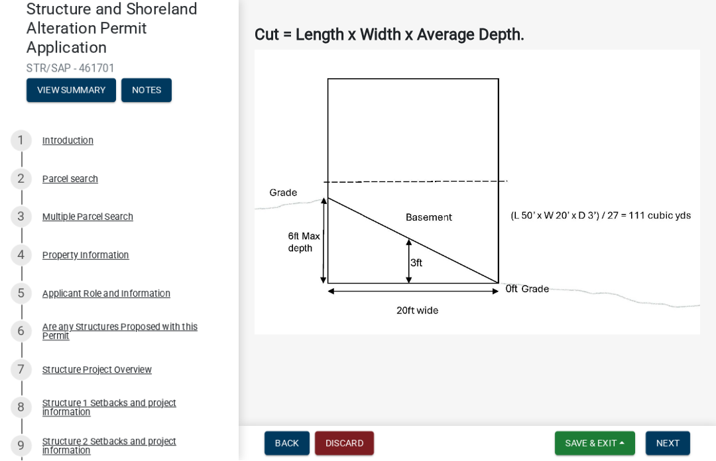
scroll to position [78, 0]
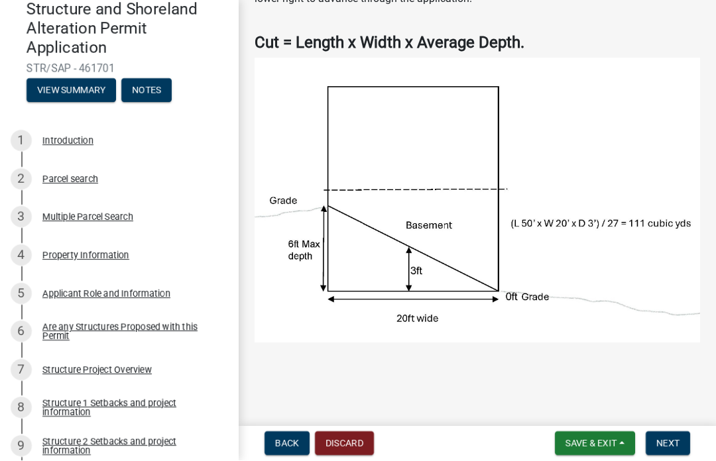
click at [608, 256] on img at bounding box center [476, 200] width 445 height 285
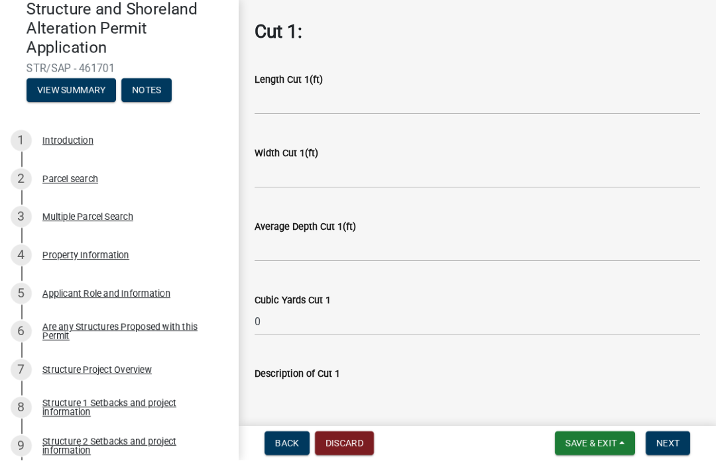
scroll to position [506, 0]
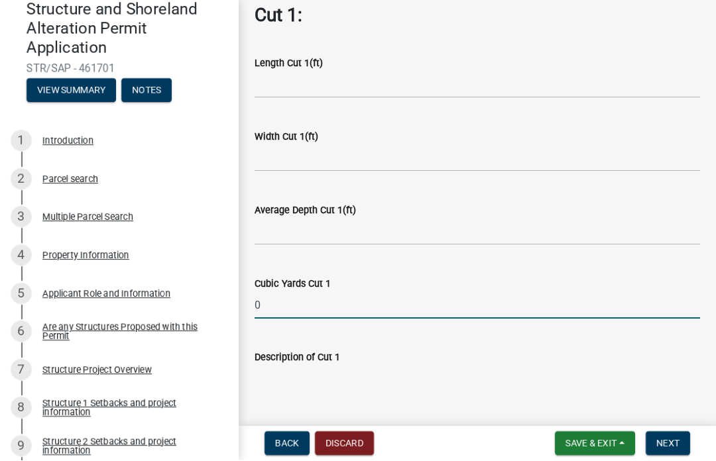
click at [292, 292] on input "0" at bounding box center [476, 305] width 445 height 27
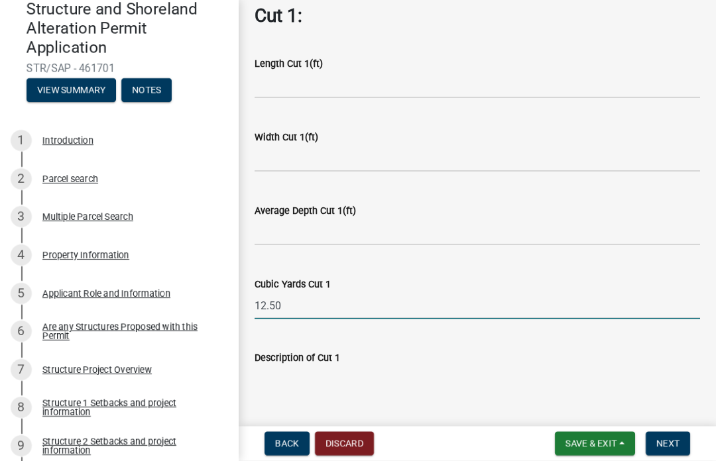
type input "12.50"
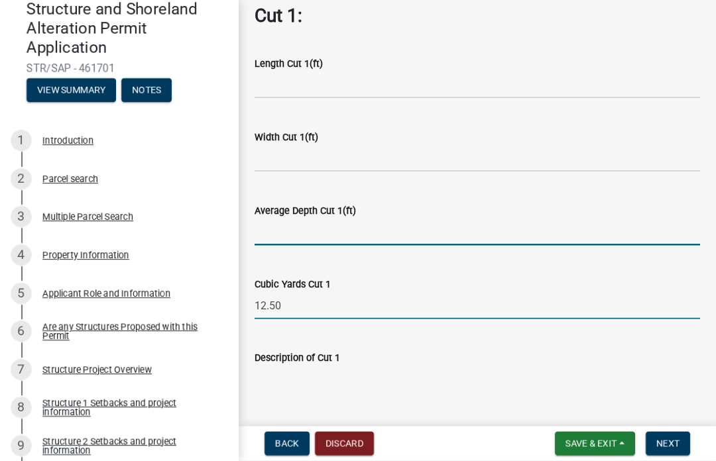
click at [307, 219] on input "text" at bounding box center [476, 232] width 445 height 27
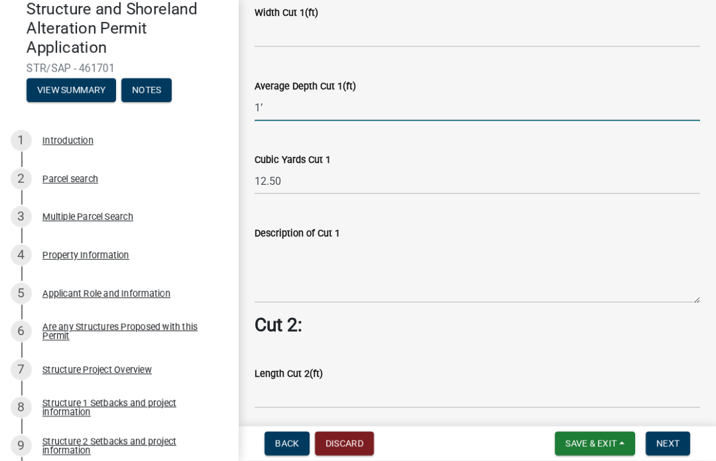
scroll to position [649, 0]
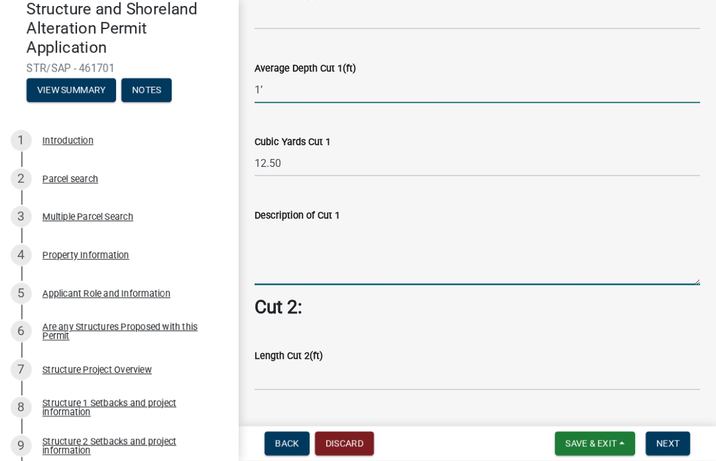
click at [288, 241] on wm-data-entity-input-list "Cut = Length x Width x Average Depth. Cut 1: Length Cut 1(ft) Width Cut 1(ft) A…" at bounding box center [476, 350] width 445 height 1774
type input "1"
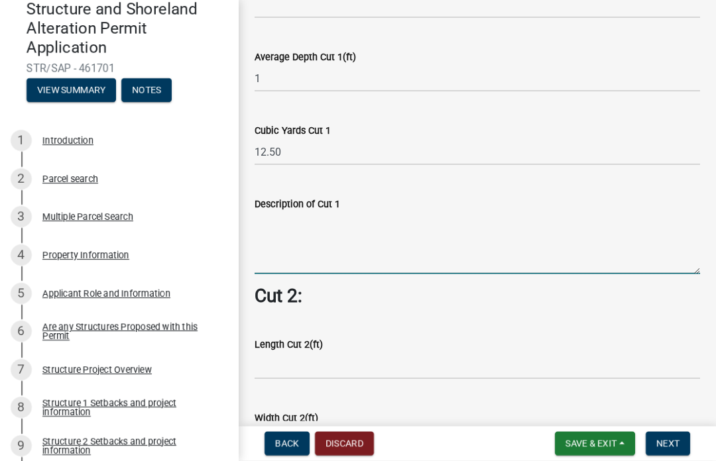
scroll to position [647, 0]
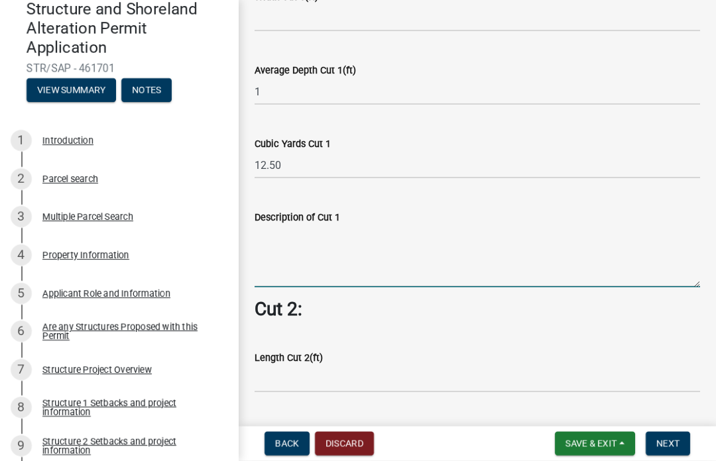
click at [280, 250] on textarea "Description of Cut 1" at bounding box center [476, 256] width 445 height 62
type textarea "Floating slab excavation"
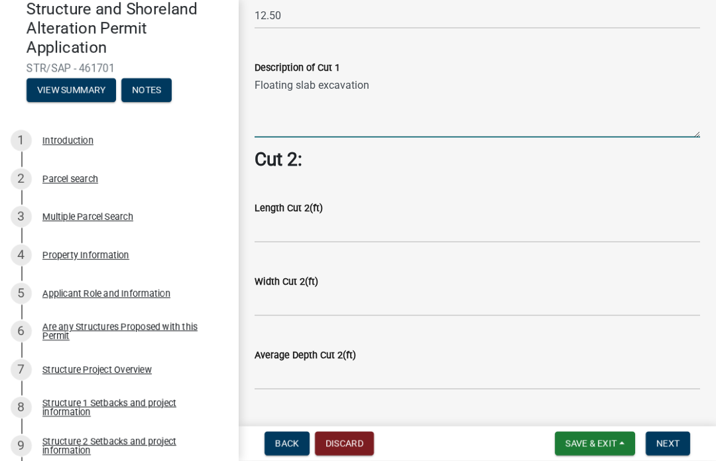
scroll to position [791, 0]
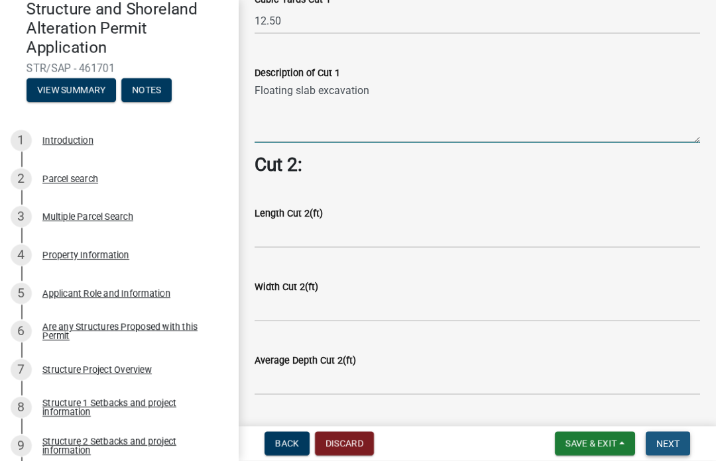
click at [677, 454] on button "Next" at bounding box center [667, 444] width 44 height 24
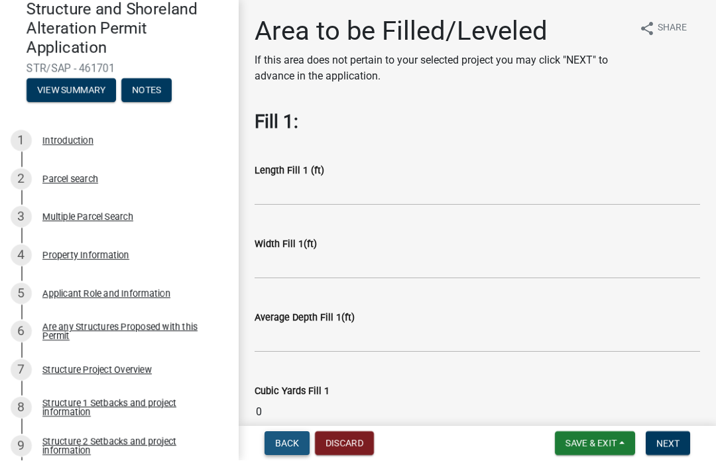
click at [284, 449] on button "Back" at bounding box center [286, 444] width 45 height 24
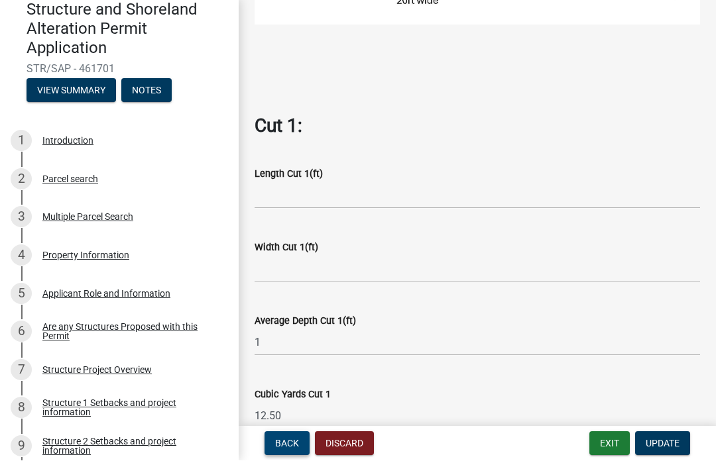
scroll to position [398, 0]
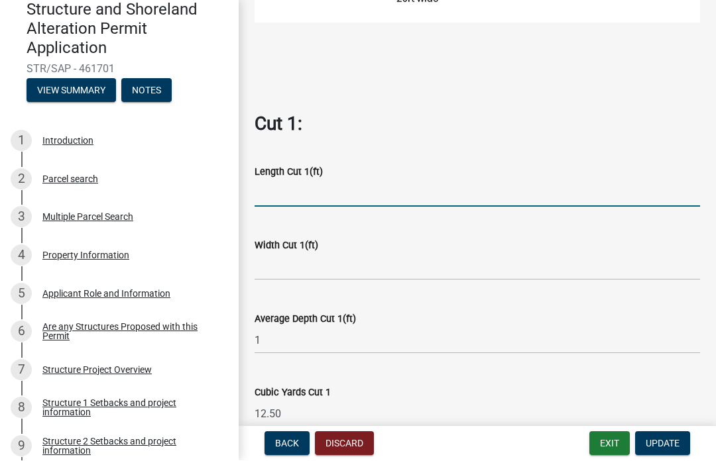
click at [282, 188] on input "text" at bounding box center [476, 193] width 445 height 27
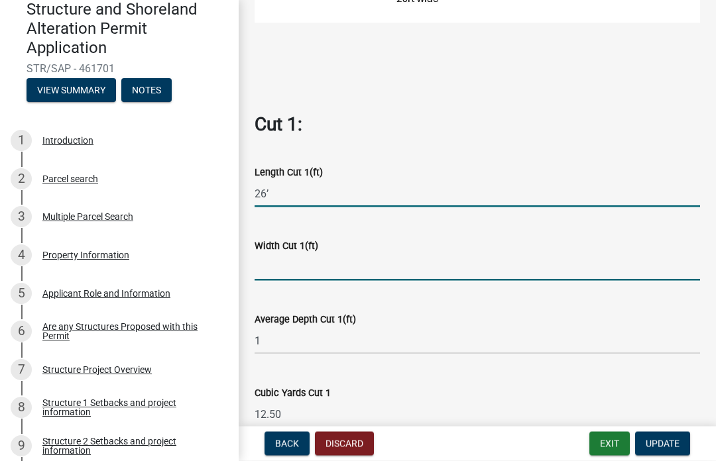
click at [280, 254] on input "text" at bounding box center [476, 267] width 445 height 27
type input "26"
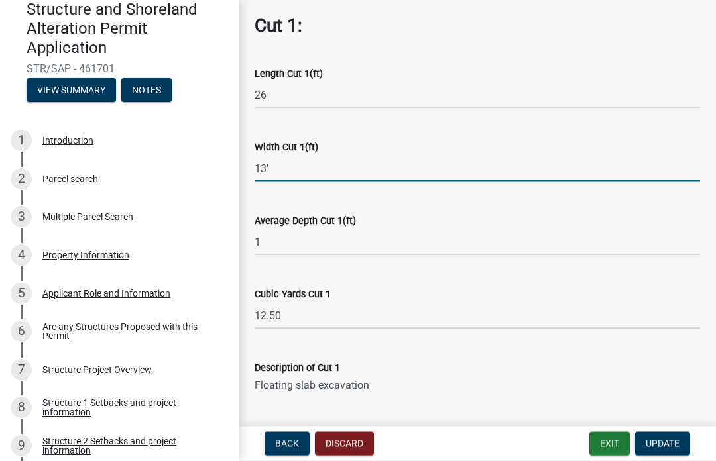
scroll to position [496, 0]
click at [657, 437] on button "Update" at bounding box center [662, 444] width 55 height 24
type input "13"
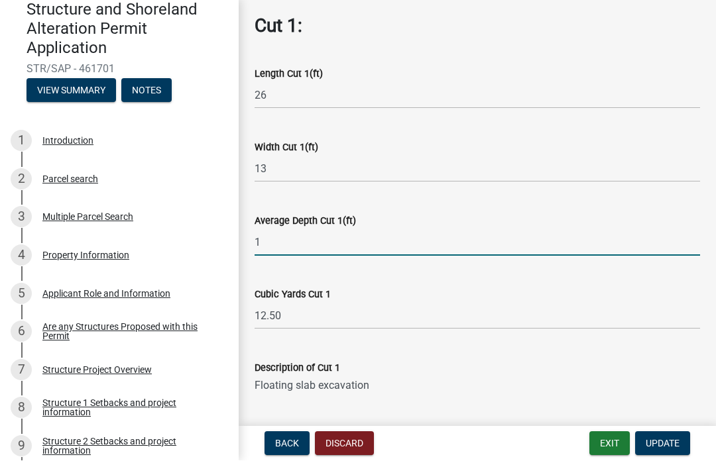
click at [256, 239] on input "1" at bounding box center [476, 242] width 445 height 27
click at [283, 232] on input "1" at bounding box center [476, 242] width 445 height 27
click at [282, 254] on input "1" at bounding box center [476, 242] width 445 height 27
click at [669, 448] on span "Update" at bounding box center [662, 444] width 34 height 11
type input "1"
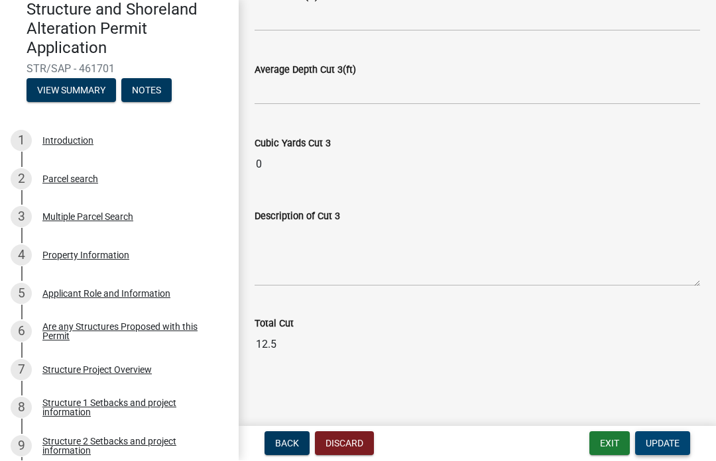
scroll to position [1514, 0]
click at [660, 447] on span "Update" at bounding box center [662, 444] width 34 height 11
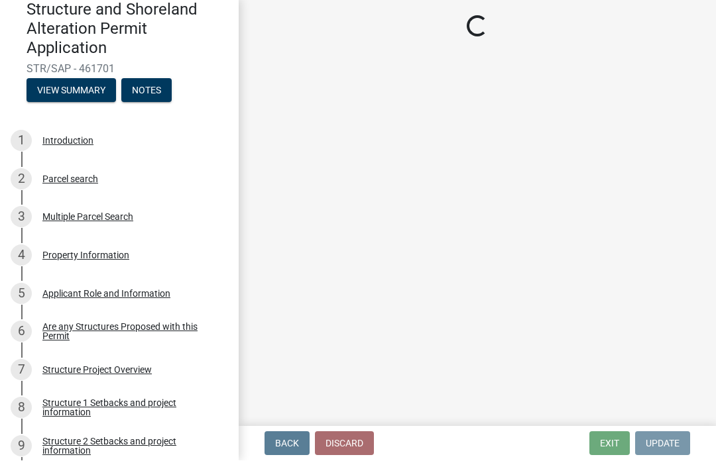
scroll to position [0, 0]
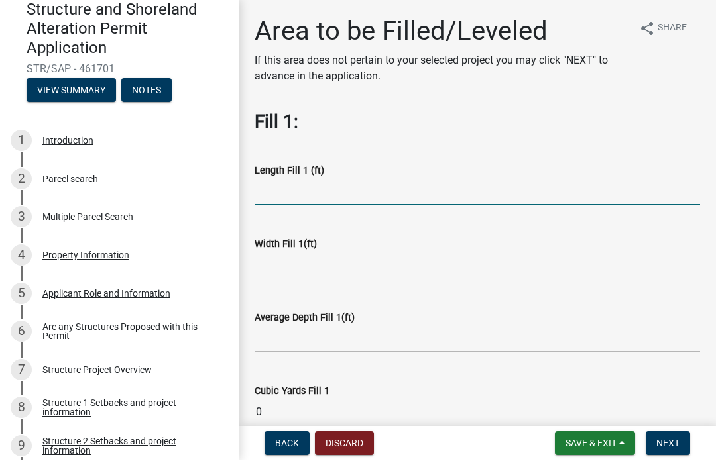
click at [268, 184] on input "text" at bounding box center [476, 192] width 445 height 27
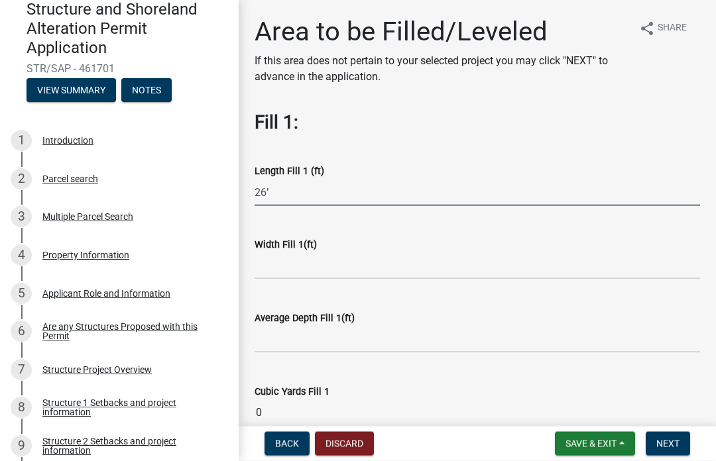
click at [290, 243] on label "Width Fill 1(ft)" at bounding box center [285, 245] width 62 height 9
click at [286, 191] on input "26" at bounding box center [476, 192] width 445 height 27
click at [282, 255] on input "text" at bounding box center [476, 265] width 445 height 27
type input "26"
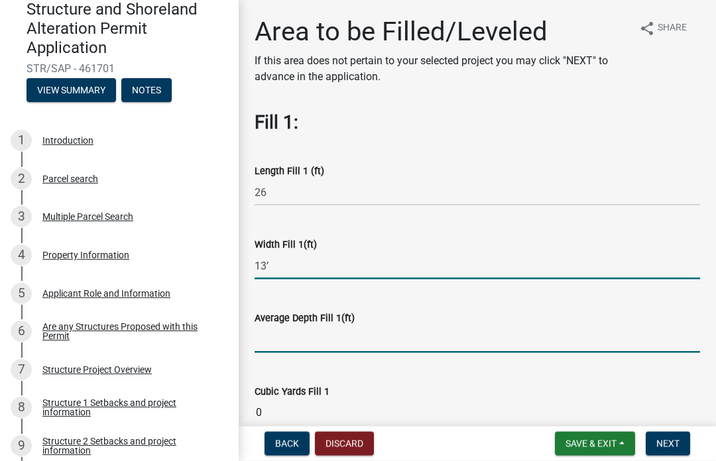
click at [281, 326] on input "text" at bounding box center [476, 339] width 445 height 27
type input "13"
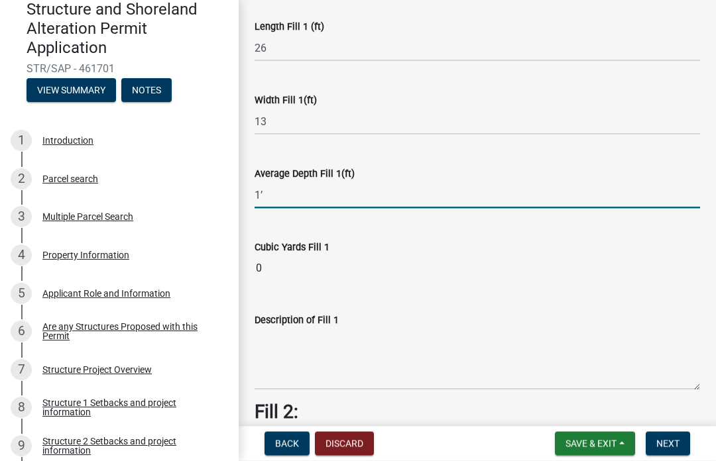
scroll to position [151, 0]
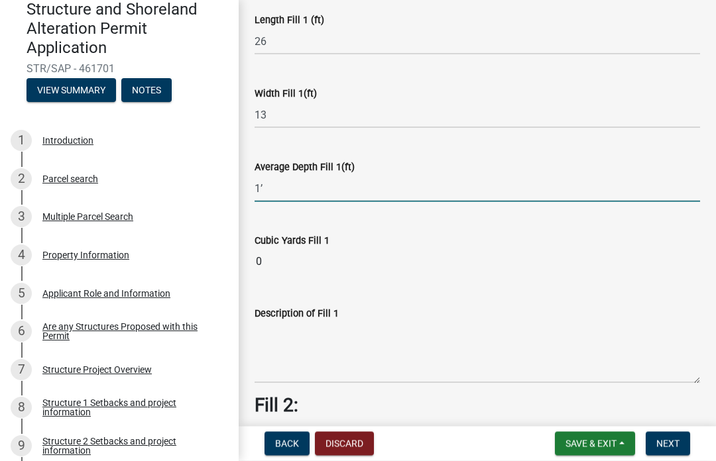
type input "1"
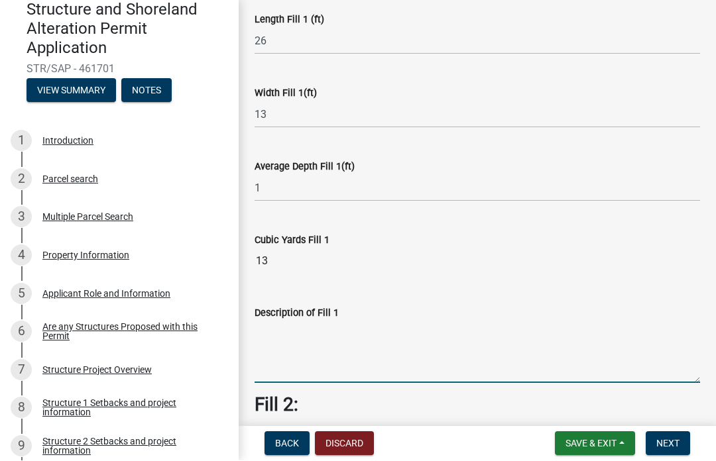
click at [282, 330] on textarea "Description of Fill 1" at bounding box center [476, 352] width 445 height 62
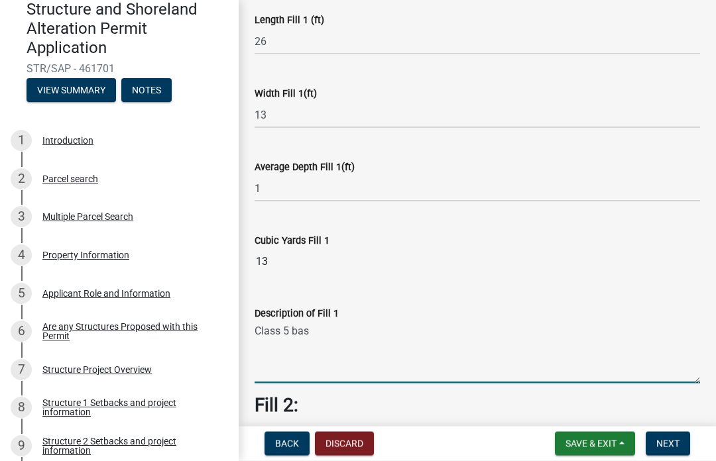
type textarea "Class 5 base"
click at [666, 432] on button "Next" at bounding box center [667, 444] width 44 height 24
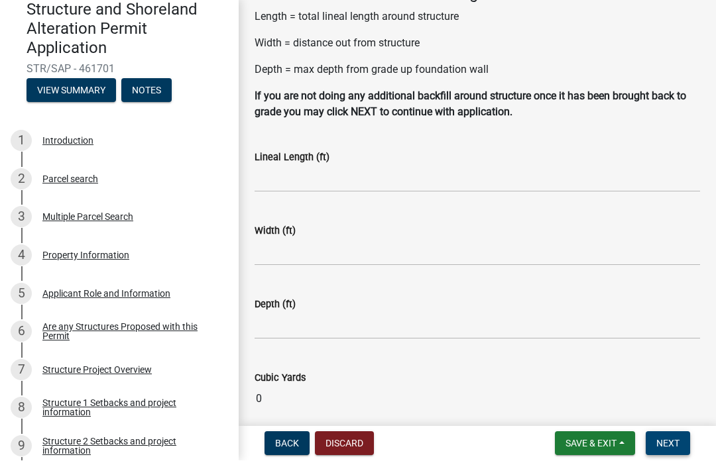
scroll to position [87, 0]
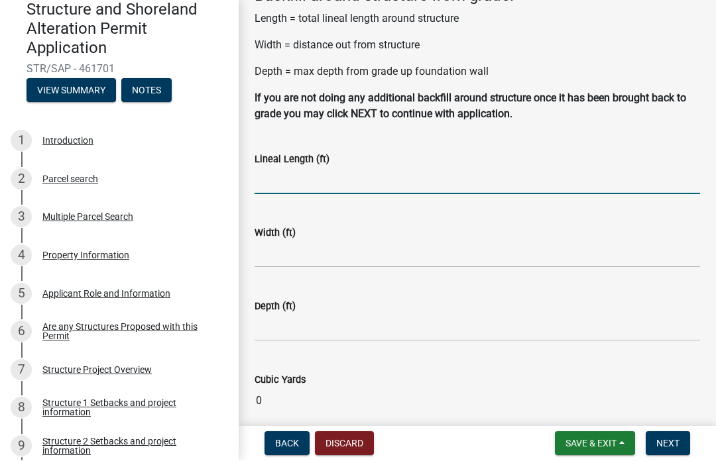
click at [279, 177] on input "text" at bounding box center [476, 181] width 445 height 27
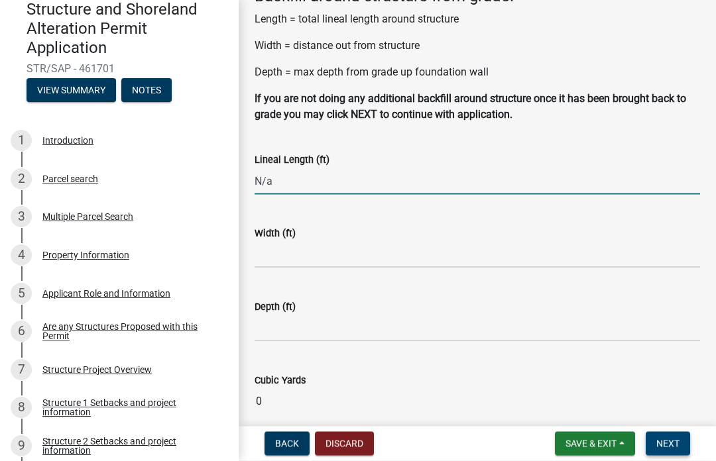
click at [678, 451] on button "Next" at bounding box center [667, 444] width 44 height 24
type input "0"
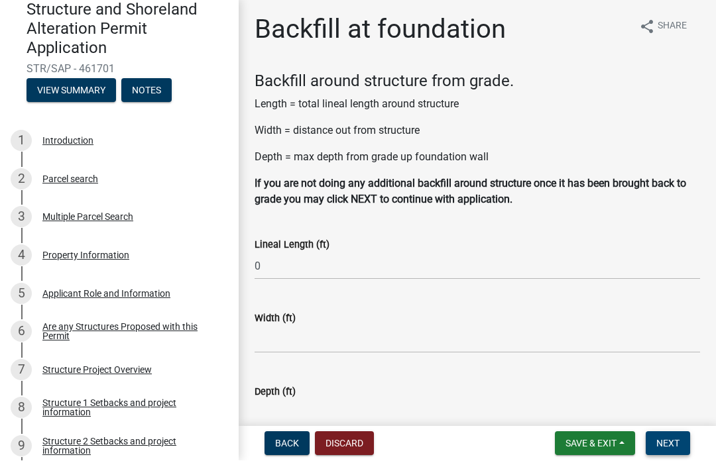
scroll to position [3, 0]
click at [671, 448] on span "Next" at bounding box center [667, 444] width 23 height 11
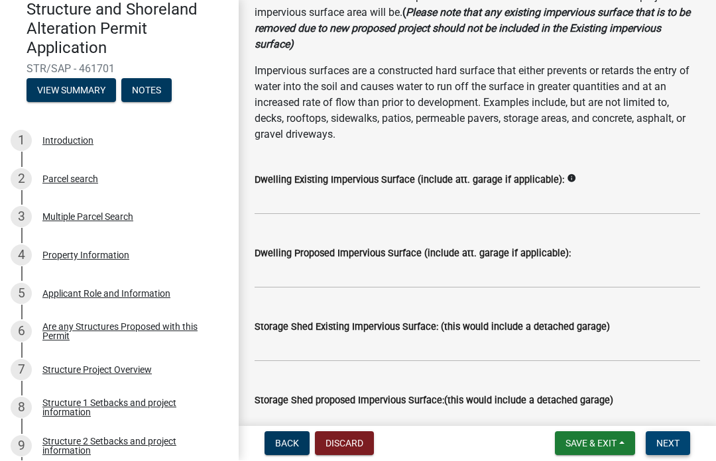
scroll to position [142, 0]
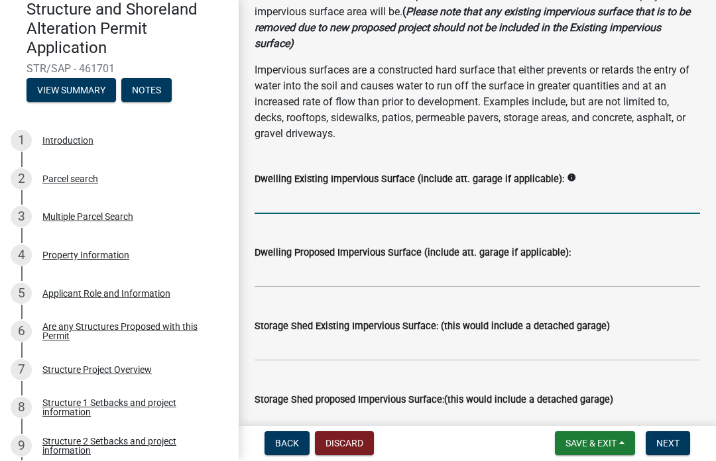
click at [277, 200] on input "text" at bounding box center [476, 201] width 445 height 27
type input "1584"
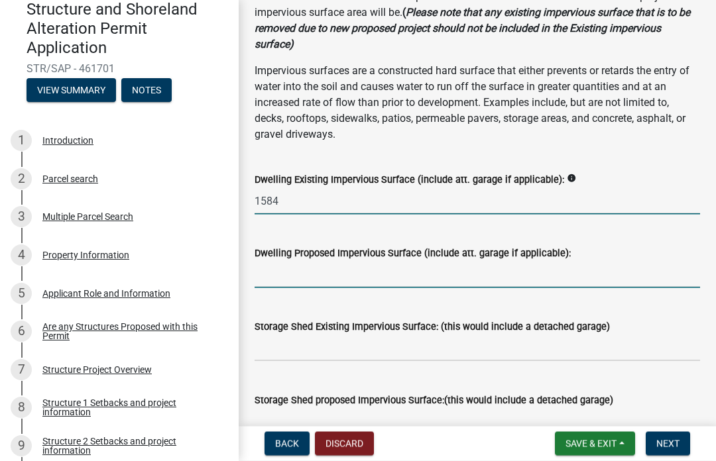
click at [281, 270] on input "text" at bounding box center [476, 274] width 445 height 27
click at [270, 327] on label "Storage Shed Existing Impervious Surface: (this would include a detached garage)" at bounding box center [431, 327] width 355 height 9
type input "0"
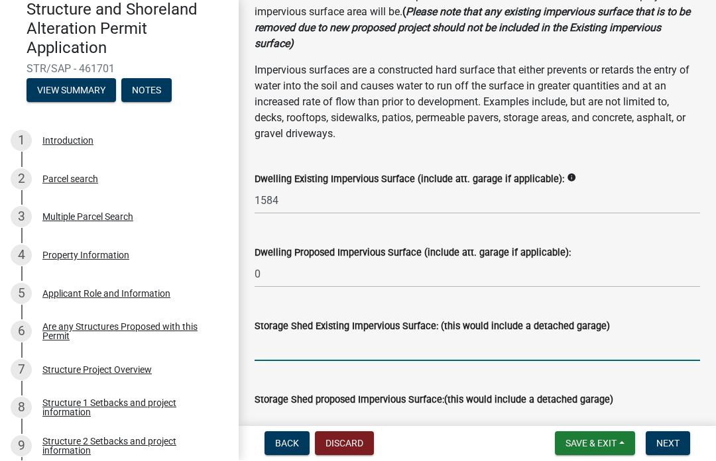
click at [279, 354] on input "text" at bounding box center [476, 348] width 445 height 27
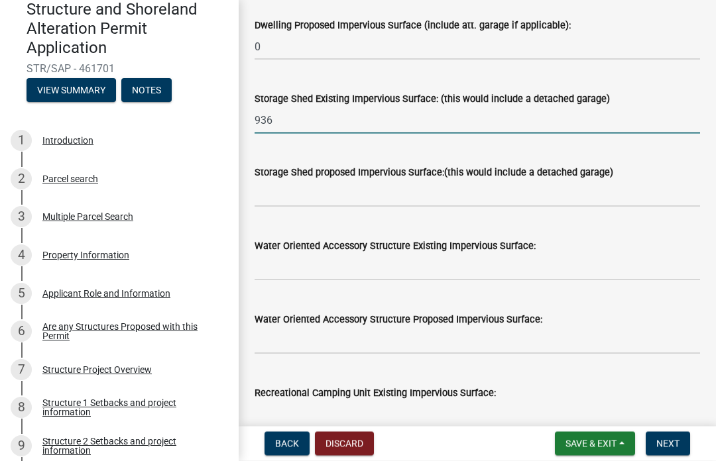
scroll to position [370, 0]
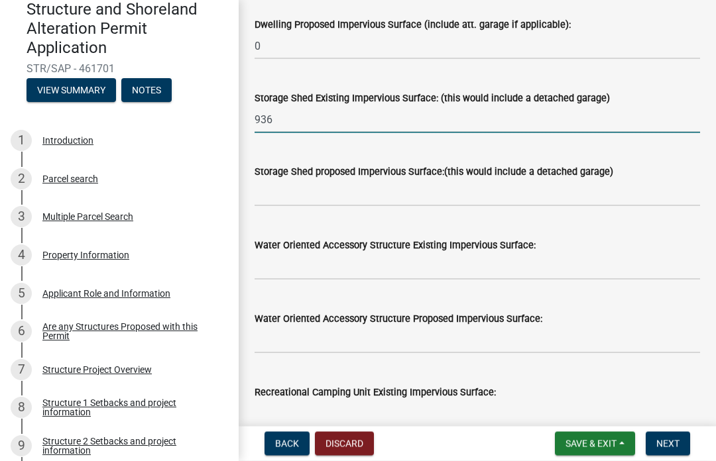
type input "936"
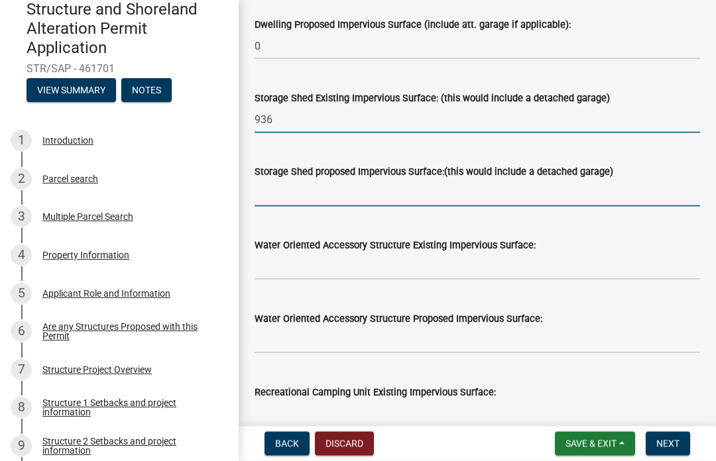
click at [274, 188] on input "text" at bounding box center [476, 193] width 445 height 27
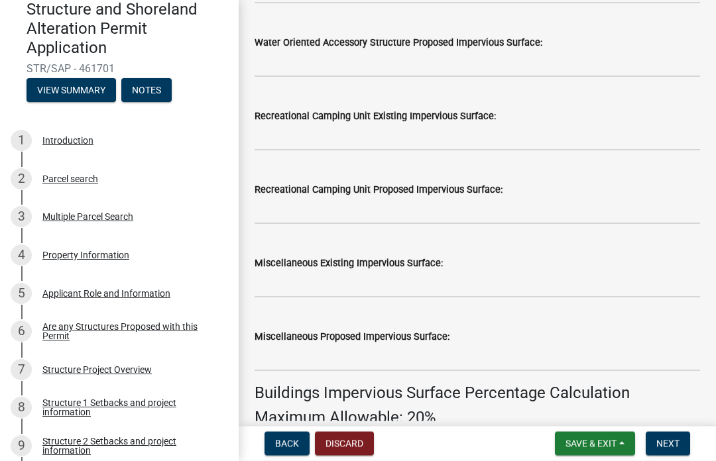
scroll to position [647, 0]
type input "338"
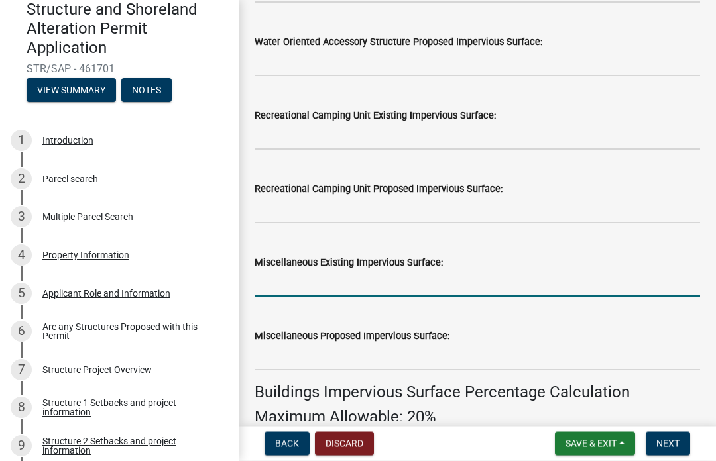
click at [282, 280] on input "text" at bounding box center [476, 283] width 445 height 27
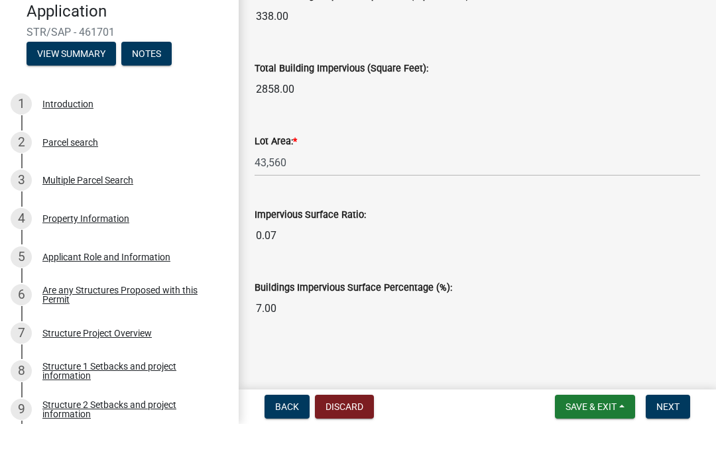
scroll to position [1, 0]
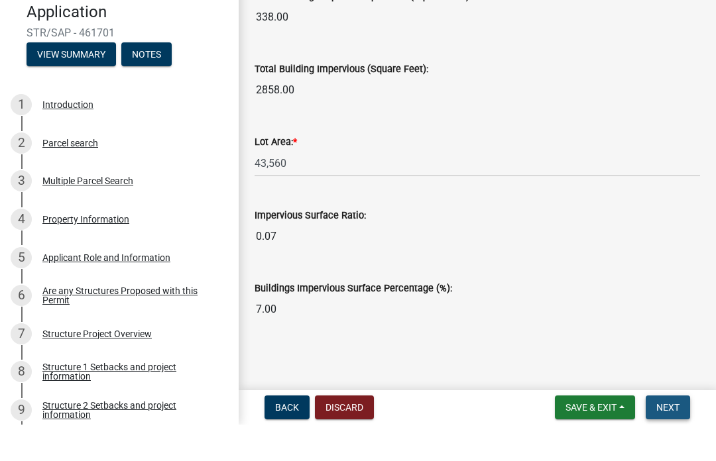
type input "2395"
click at [664, 439] on span "Next" at bounding box center [667, 444] width 23 height 11
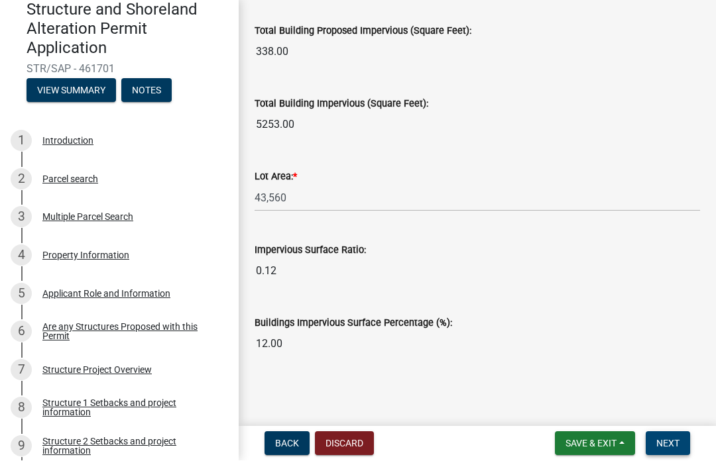
scroll to position [1151, 0]
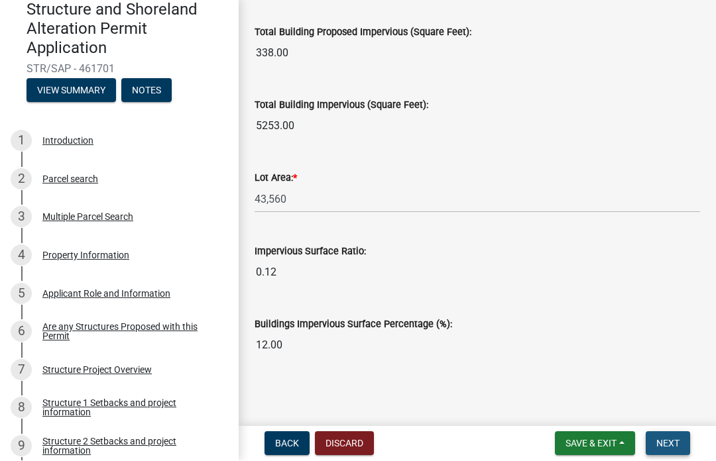
click at [664, 447] on span "Next" at bounding box center [667, 444] width 23 height 11
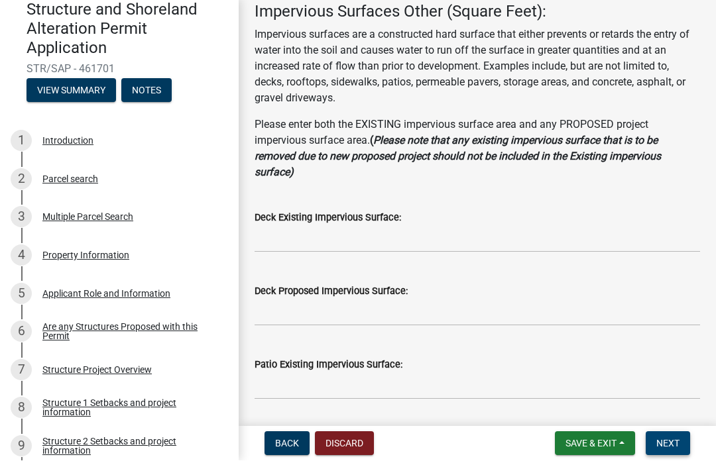
scroll to position [105, 0]
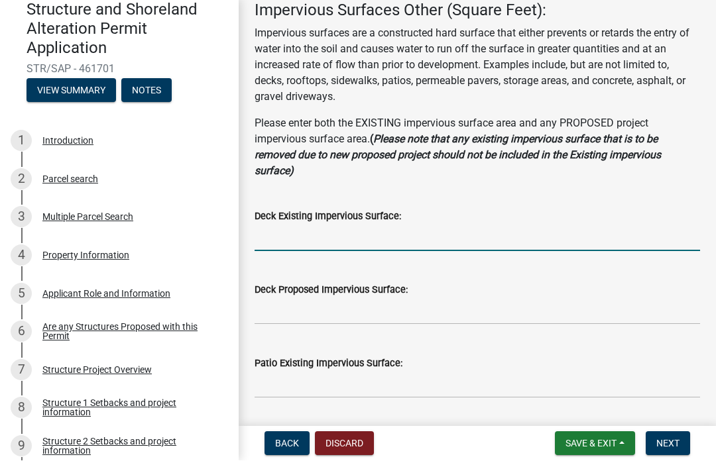
click at [280, 241] on input "text" at bounding box center [476, 238] width 445 height 27
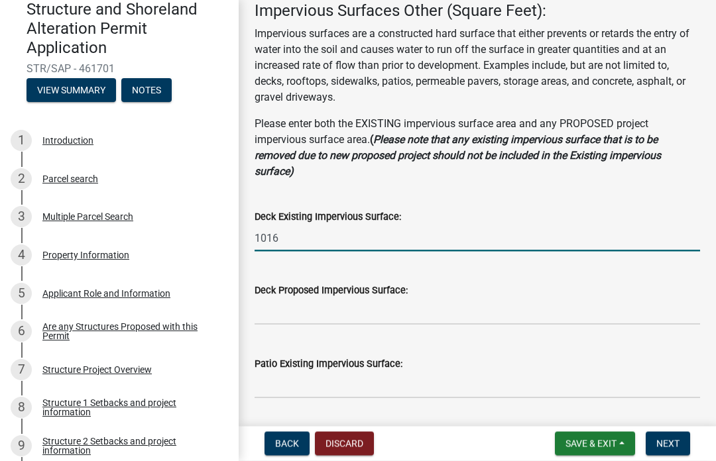
type input "1016"
click at [276, 310] on input "text" at bounding box center [476, 311] width 445 height 27
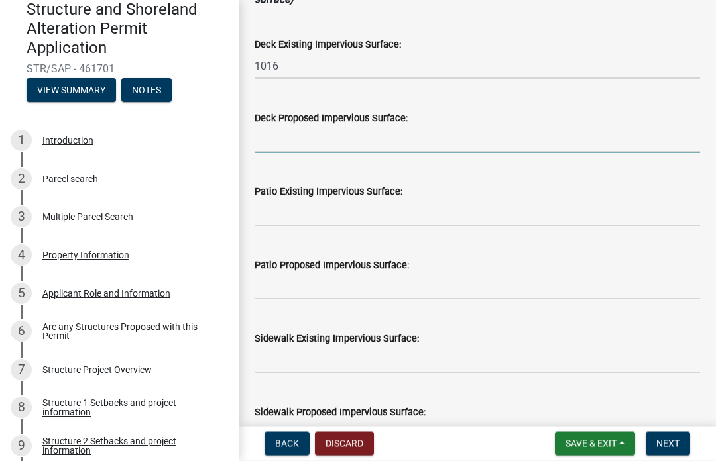
scroll to position [278, 0]
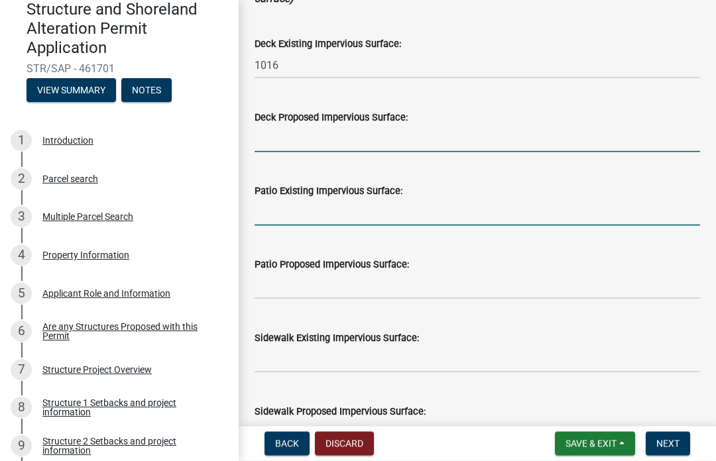
click at [260, 209] on input "text" at bounding box center [476, 212] width 445 height 27
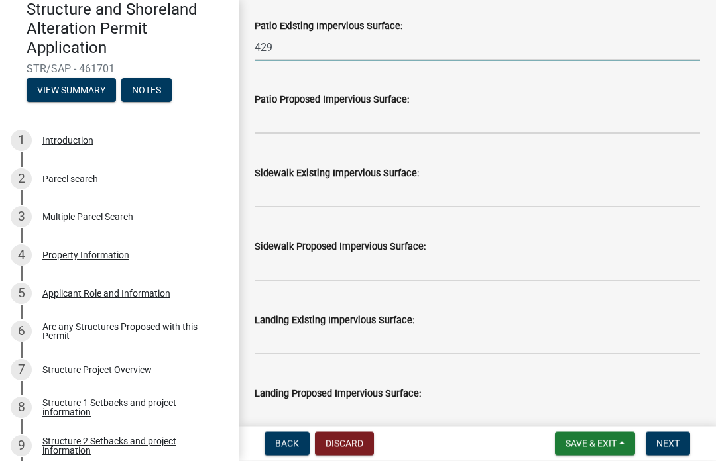
scroll to position [453, 0]
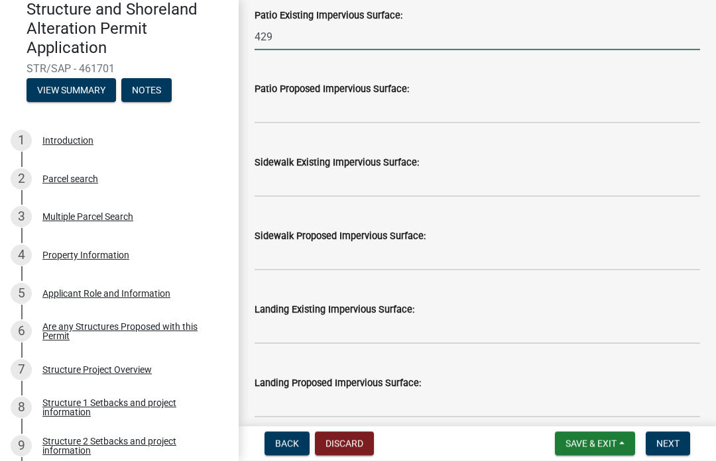
type input "429"
click at [273, 181] on input "text" at bounding box center [476, 183] width 445 height 27
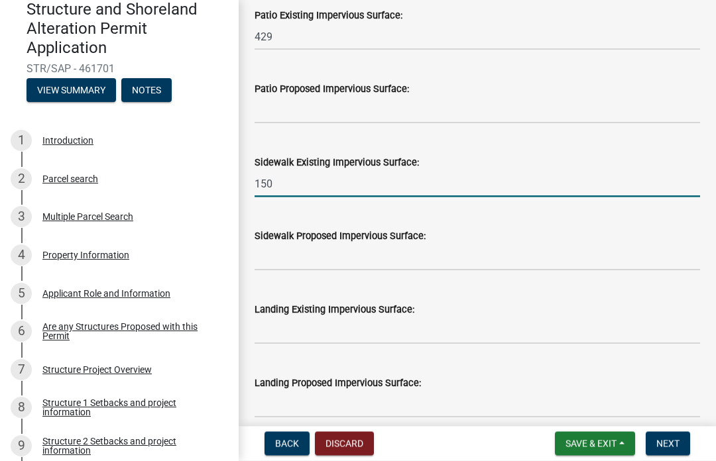
type input "150"
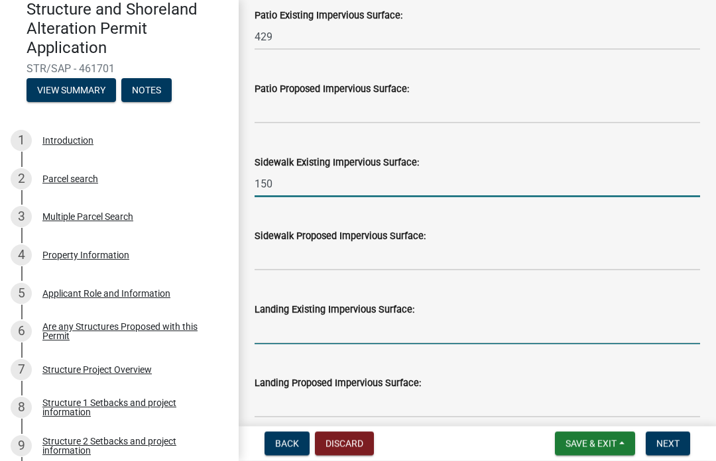
click at [274, 324] on input "text" at bounding box center [476, 330] width 445 height 27
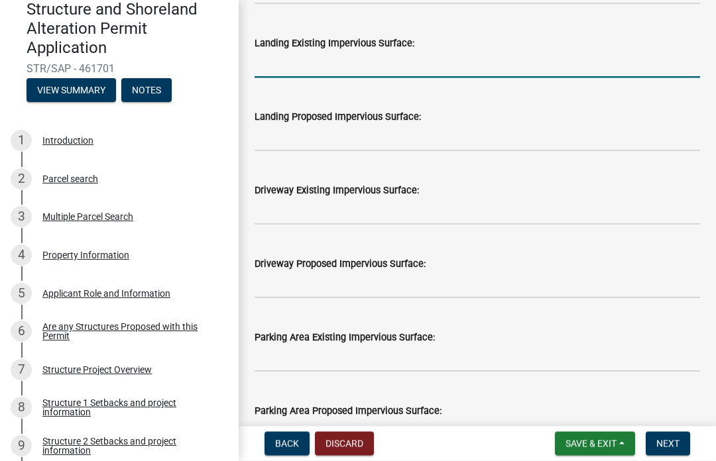
scroll to position [721, 0]
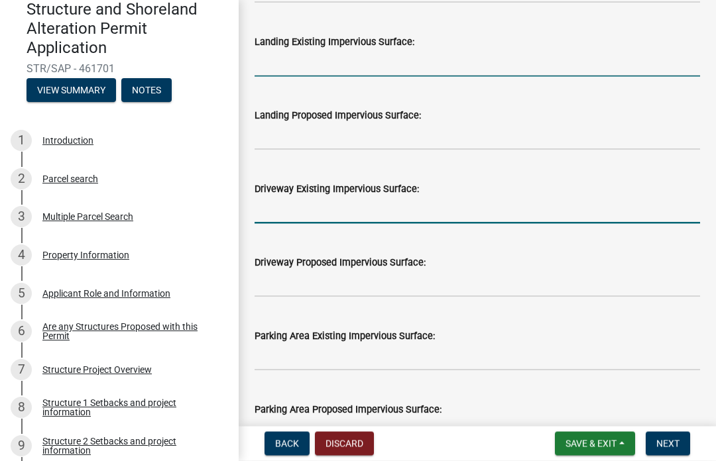
click at [266, 209] on input "text" at bounding box center [476, 210] width 445 height 27
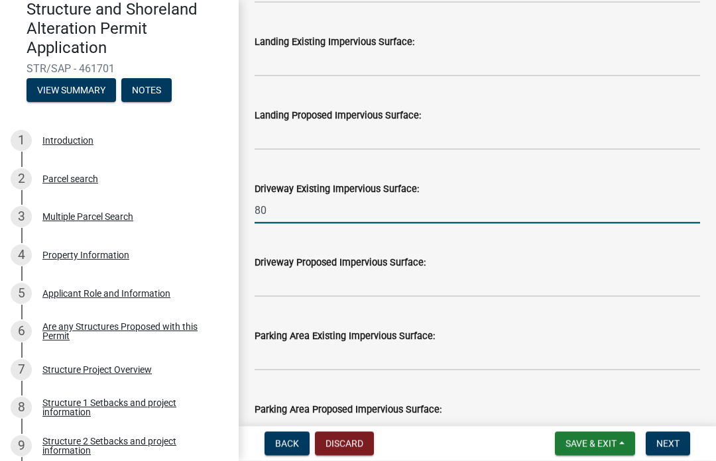
type input "800"
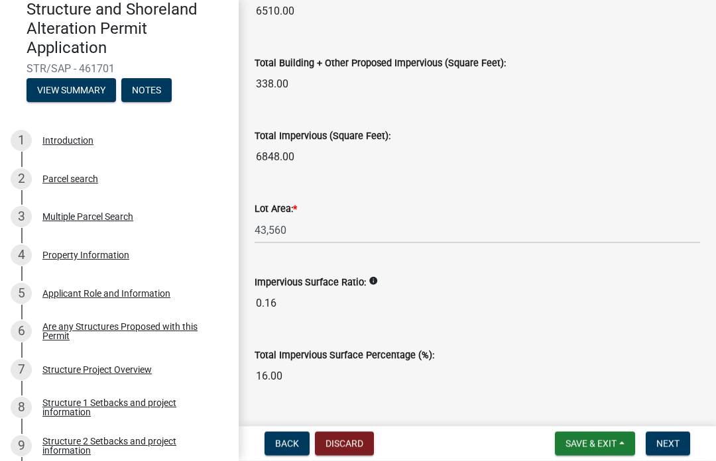
scroll to position [1653, 0]
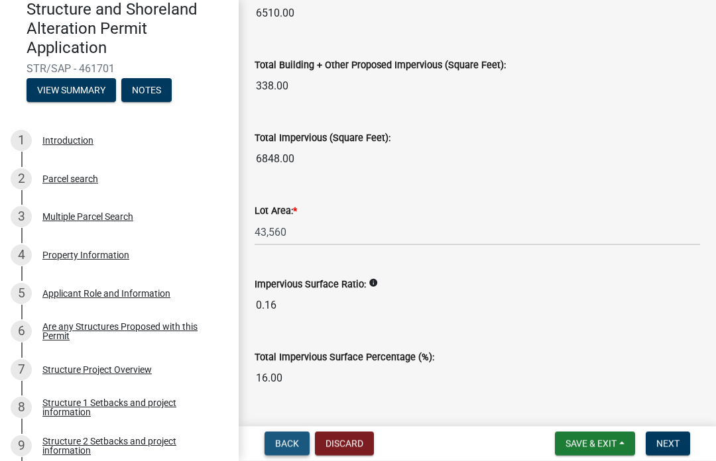
click at [286, 439] on span "Back" at bounding box center [287, 444] width 24 height 11
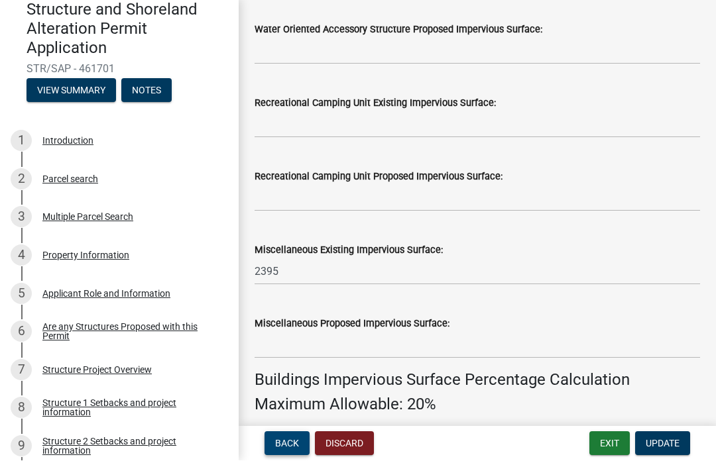
scroll to position [661, 0]
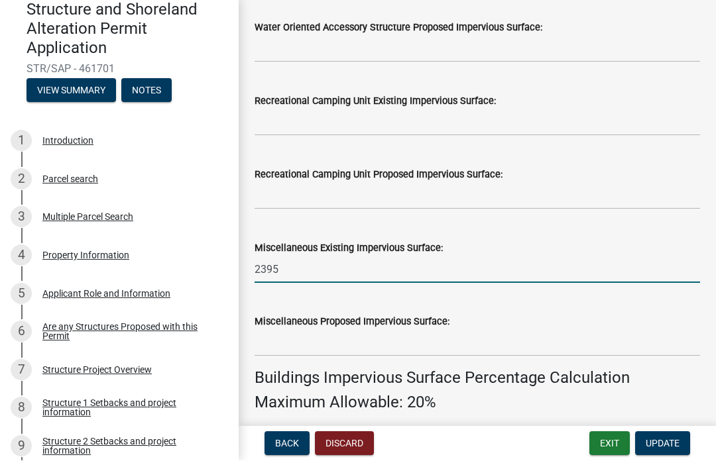
click at [266, 272] on input "2395" at bounding box center [476, 269] width 445 height 27
type input "2"
click at [649, 439] on span "Update" at bounding box center [662, 444] width 34 height 11
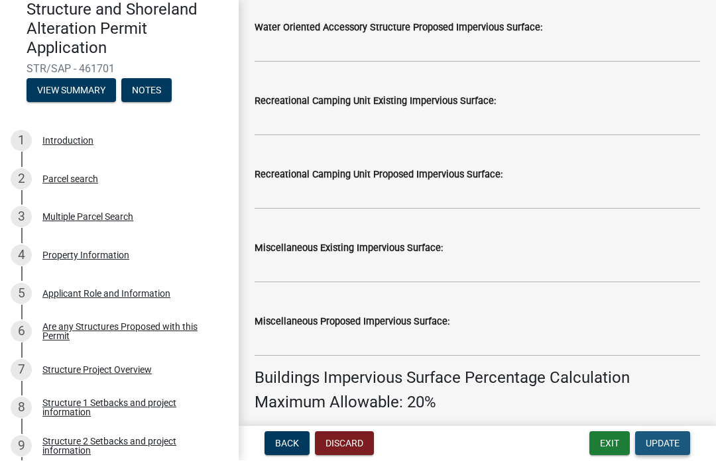
click at [663, 447] on span "Update" at bounding box center [662, 444] width 34 height 11
click at [661, 447] on span "Update" at bounding box center [662, 444] width 34 height 11
click at [675, 449] on button "Update" at bounding box center [662, 444] width 55 height 24
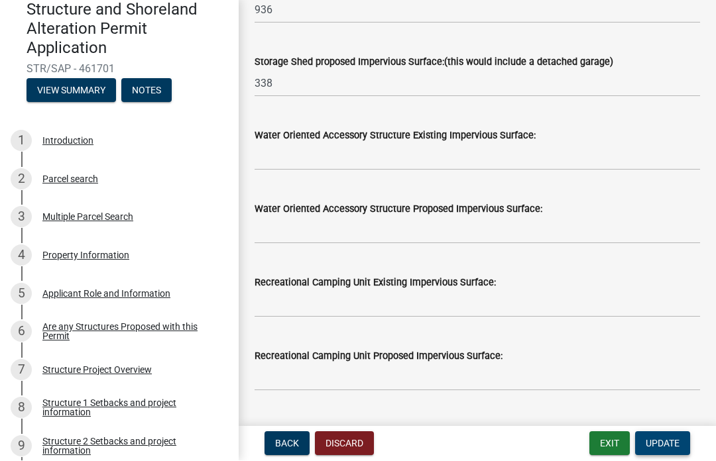
scroll to position [483, 0]
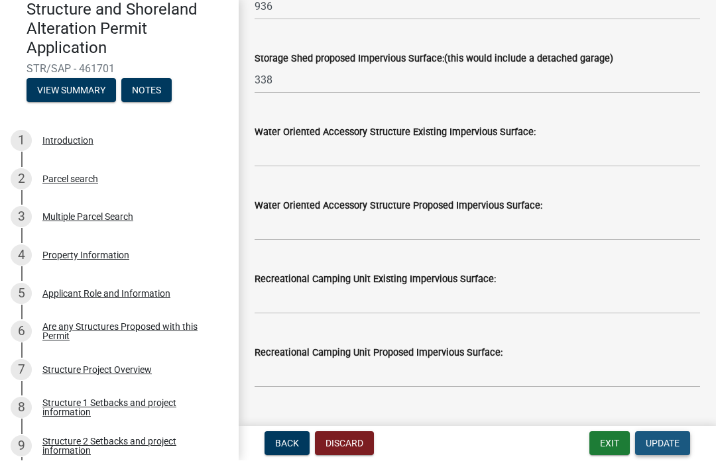
click at [661, 439] on span "Update" at bounding box center [662, 444] width 34 height 11
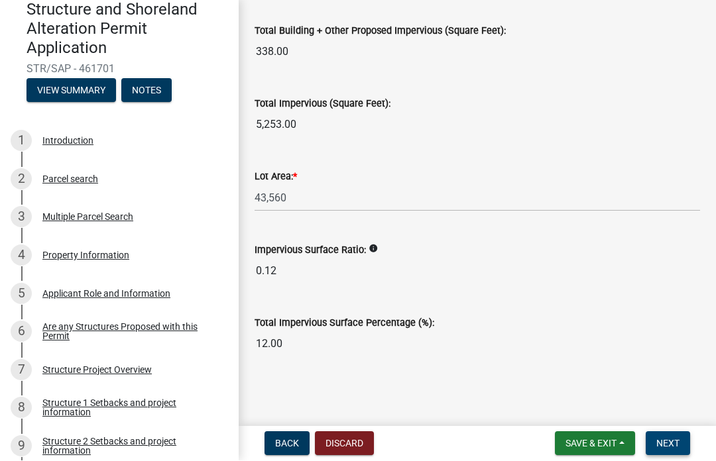
scroll to position [1686, 0]
click at [667, 454] on button "Next" at bounding box center [667, 444] width 44 height 24
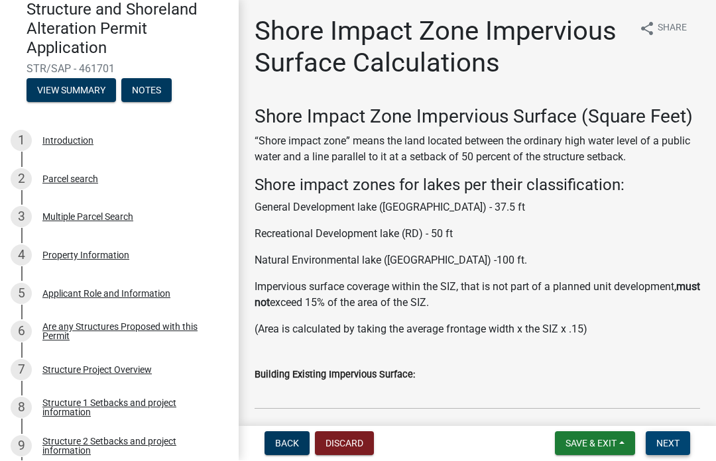
scroll to position [0, 0]
click at [679, 432] on button "Next" at bounding box center [667, 444] width 44 height 24
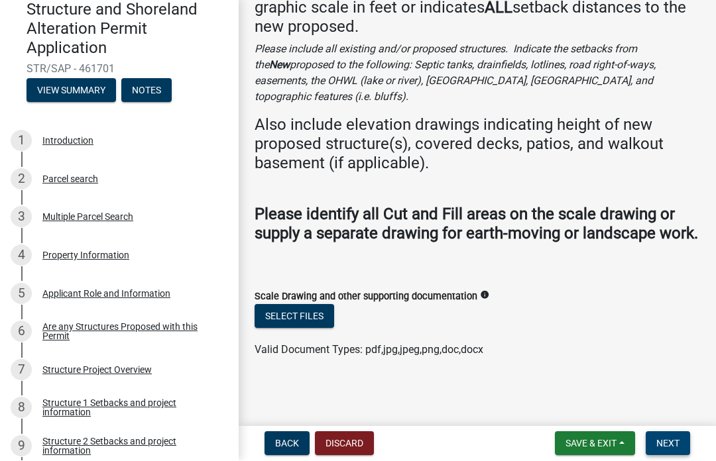
scroll to position [125, 0]
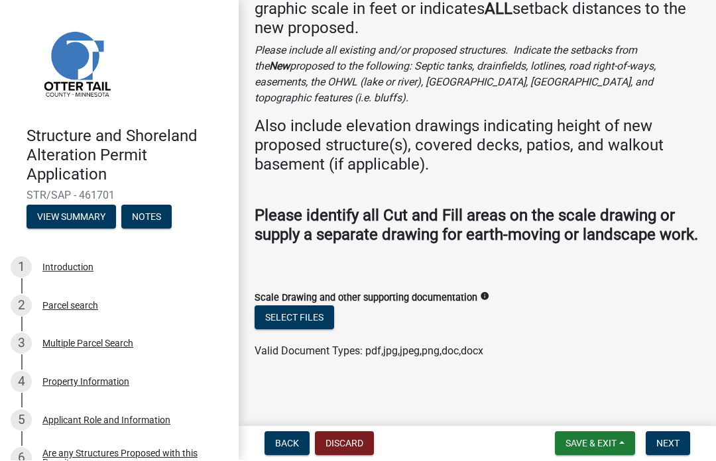
scroll to position [125, 0]
click at [296, 322] on button "Select files" at bounding box center [294, 318] width 80 height 24
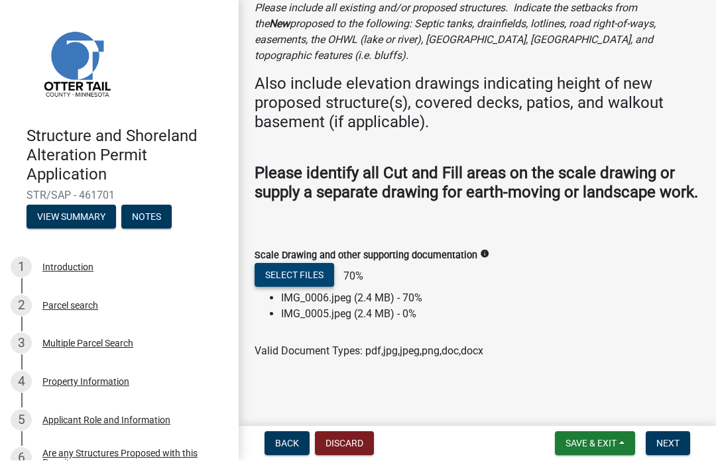
scroll to position [168, 0]
click at [672, 443] on span "Next" at bounding box center [667, 444] width 23 height 11
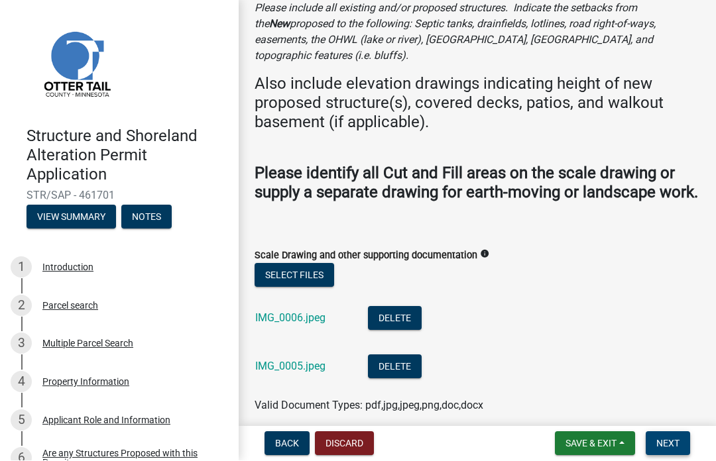
click at [666, 447] on span "Next" at bounding box center [667, 444] width 23 height 11
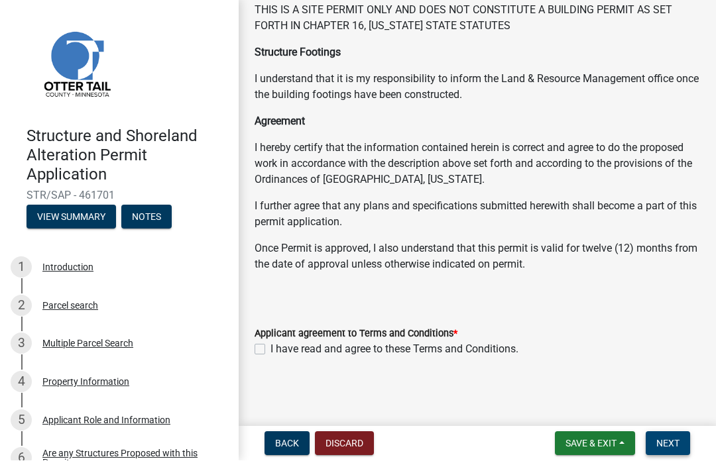
scroll to position [276, 0]
click at [270, 345] on label "I have read and agree to these Terms and Conditions." at bounding box center [394, 351] width 248 height 16
click at [270, 345] on input "I have read and agree to these Terms and Conditions." at bounding box center [274, 347] width 9 height 9
checkbox input "true"
click at [671, 443] on span "Next" at bounding box center [667, 444] width 23 height 11
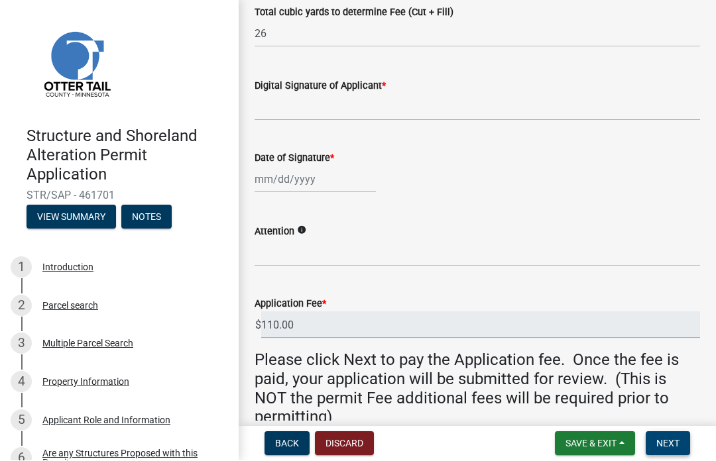
scroll to position [331, 0]
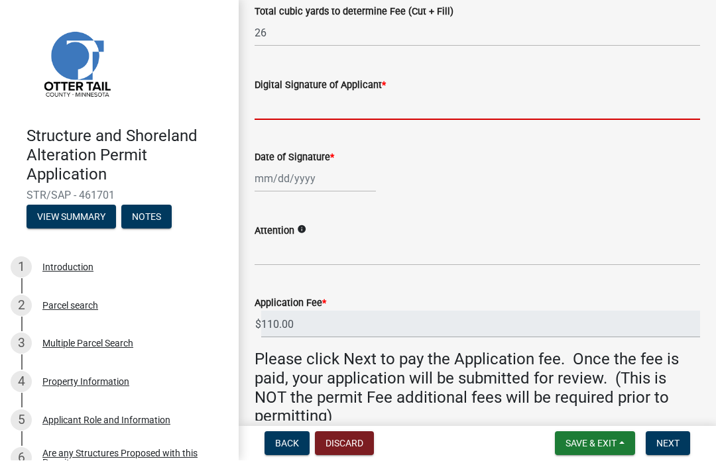
click at [288, 104] on input "Digital Signature of Applicant *" at bounding box center [476, 106] width 445 height 27
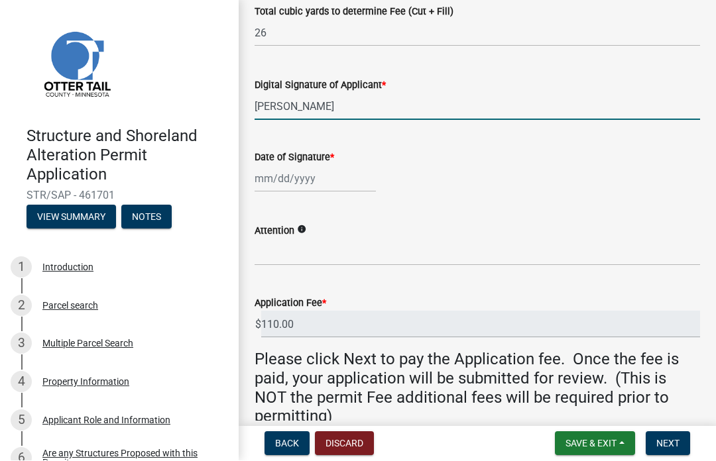
type input "Arthur Storm"
click at [264, 176] on div at bounding box center [314, 179] width 121 height 27
select select "8"
select select "2025"
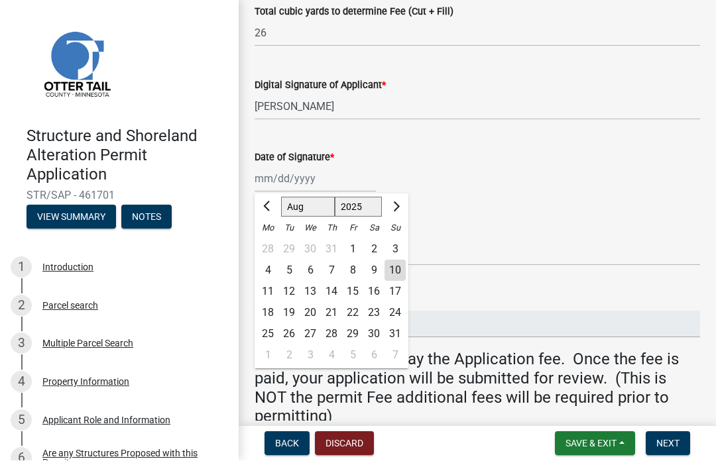
click at [396, 278] on div "10" at bounding box center [394, 270] width 21 height 21
type input "08/10/2025"
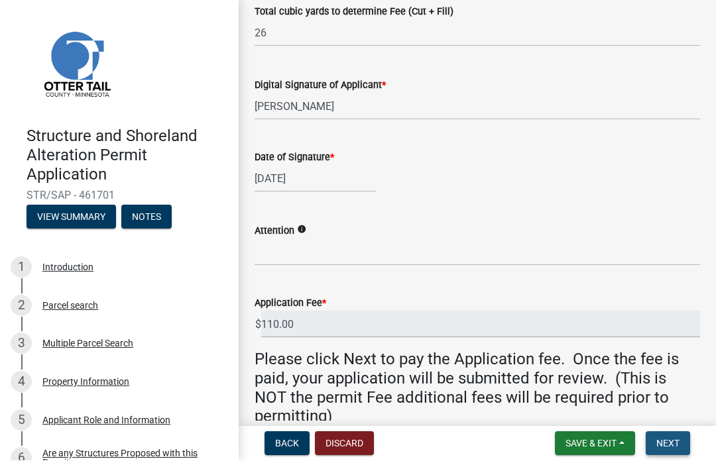
click at [671, 441] on span "Next" at bounding box center [667, 444] width 23 height 11
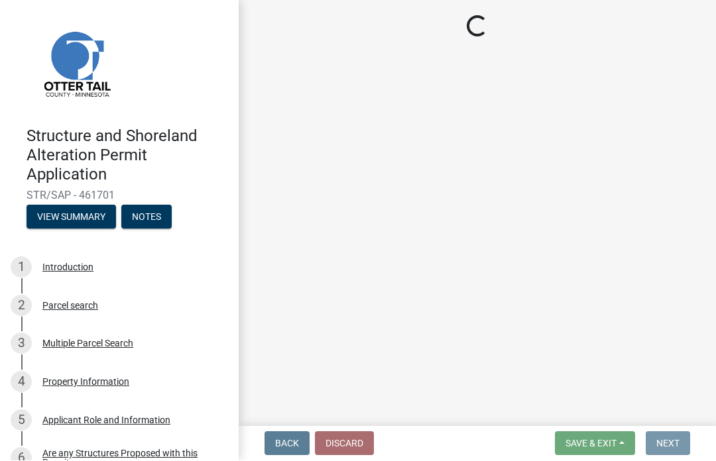
scroll to position [0, 0]
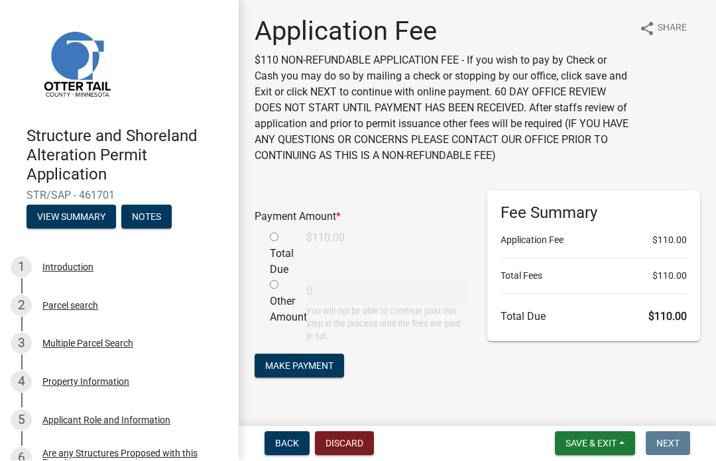
click at [275, 236] on input "radio" at bounding box center [274, 237] width 9 height 9
radio input "true"
type input "110"
click at [292, 356] on button "Make Payment" at bounding box center [298, 366] width 89 height 24
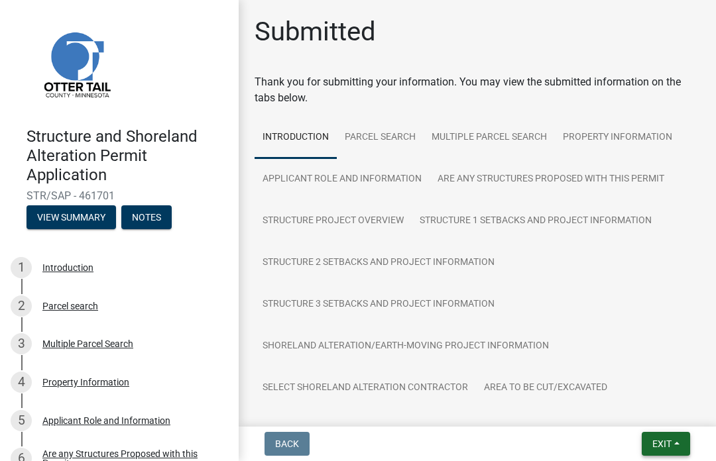
click at [656, 454] on button "Exit" at bounding box center [665, 444] width 48 height 24
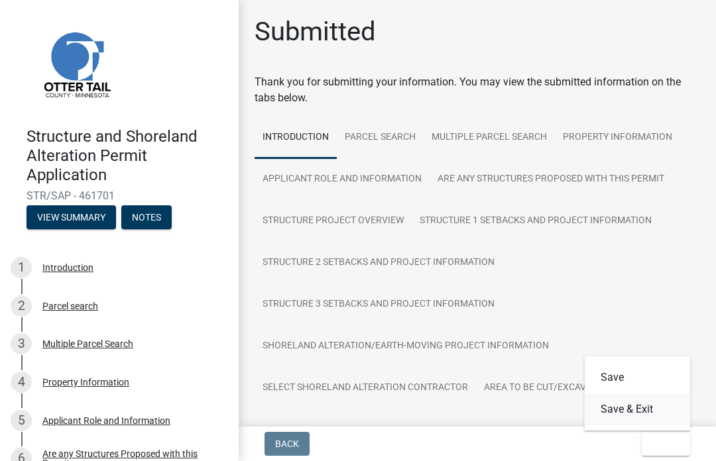
click at [618, 413] on button "Save & Exit" at bounding box center [637, 410] width 106 height 32
